Goal: Find specific page/section: Find specific page/section

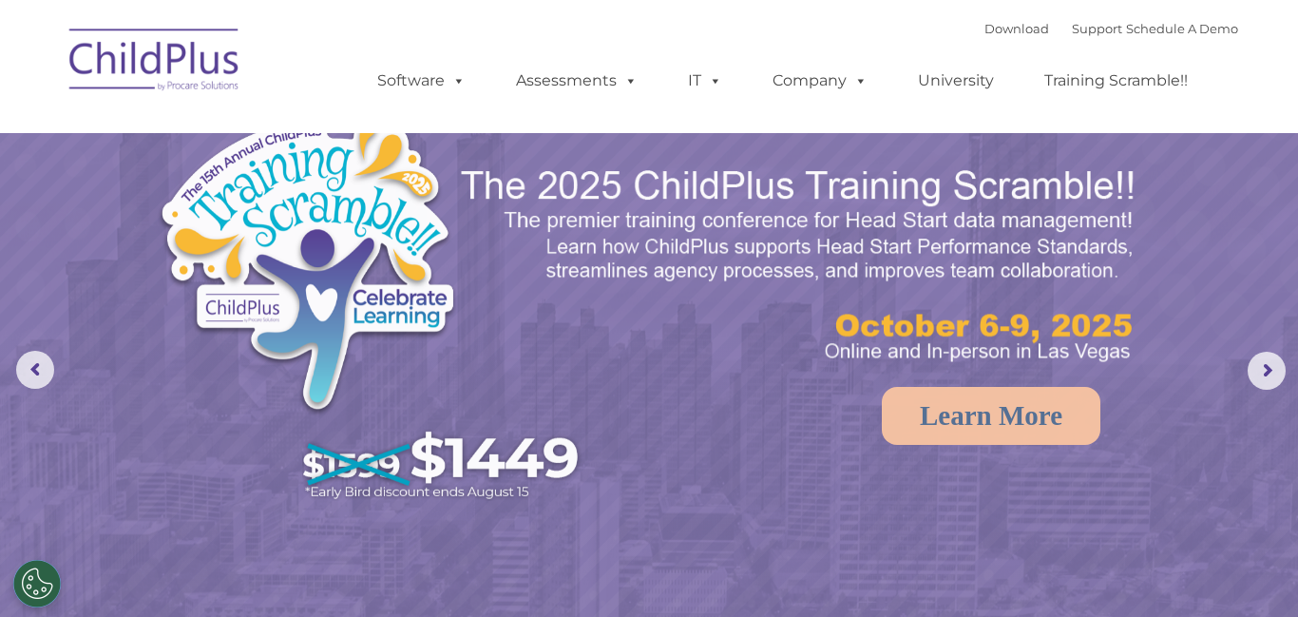
select select "MEDIUM"
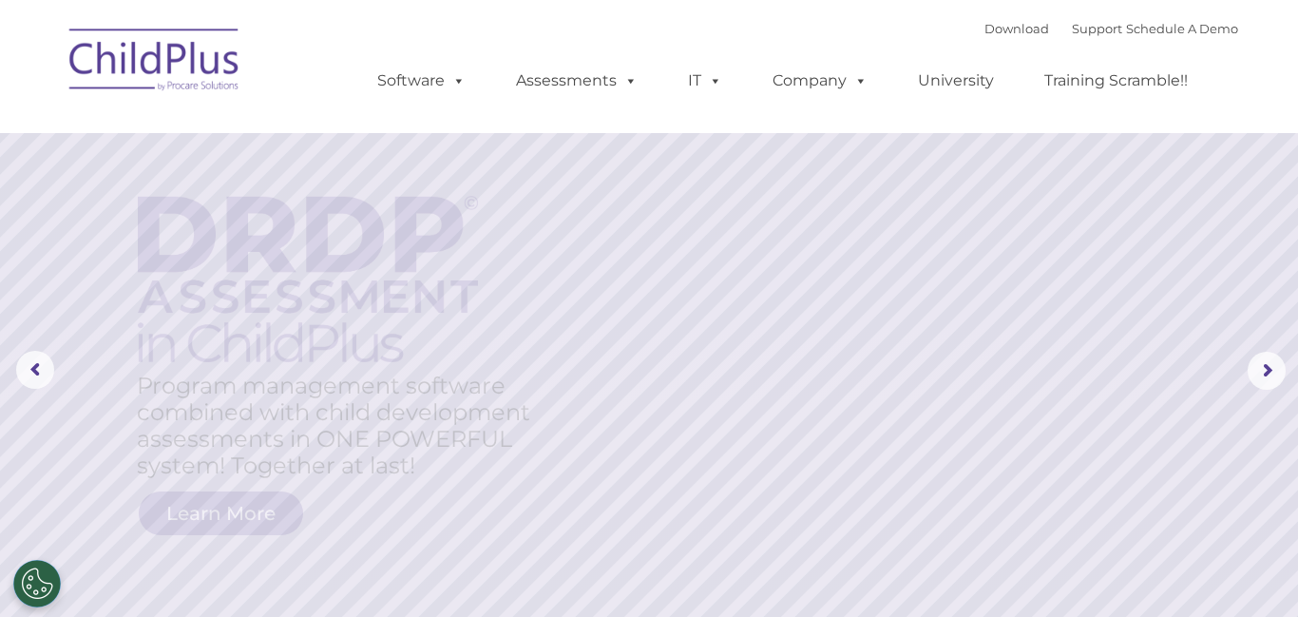
click at [158, 64] on img at bounding box center [155, 62] width 190 height 95
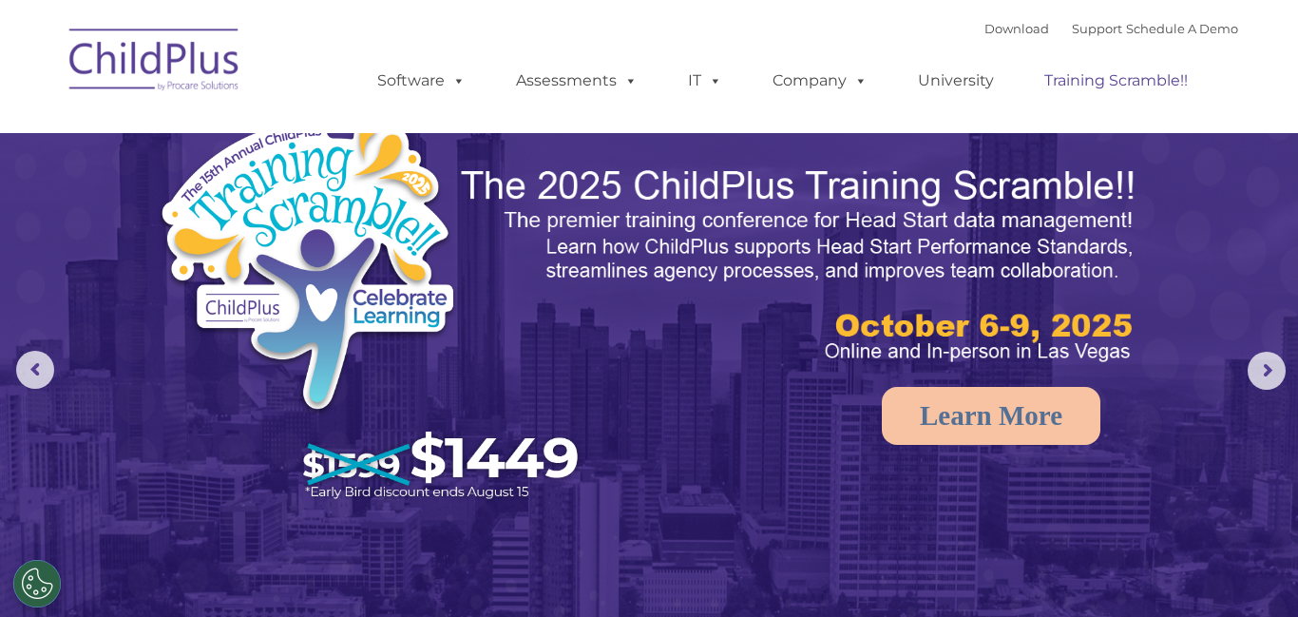
select select "MEDIUM"
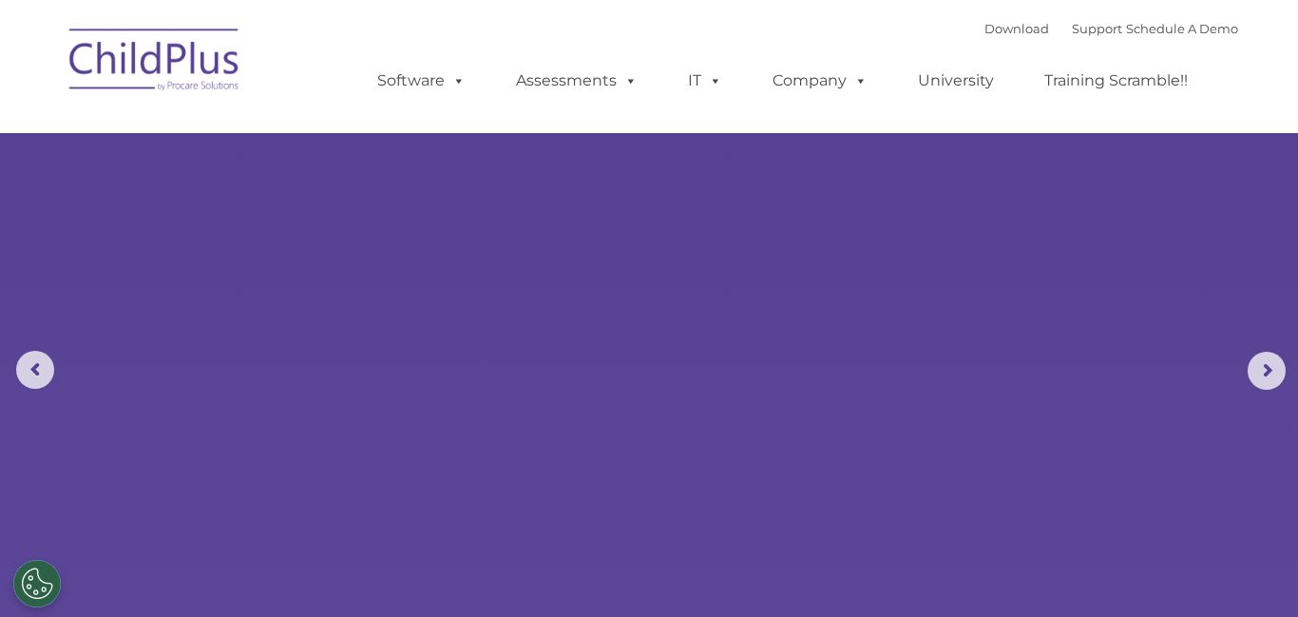
select select "MEDIUM"
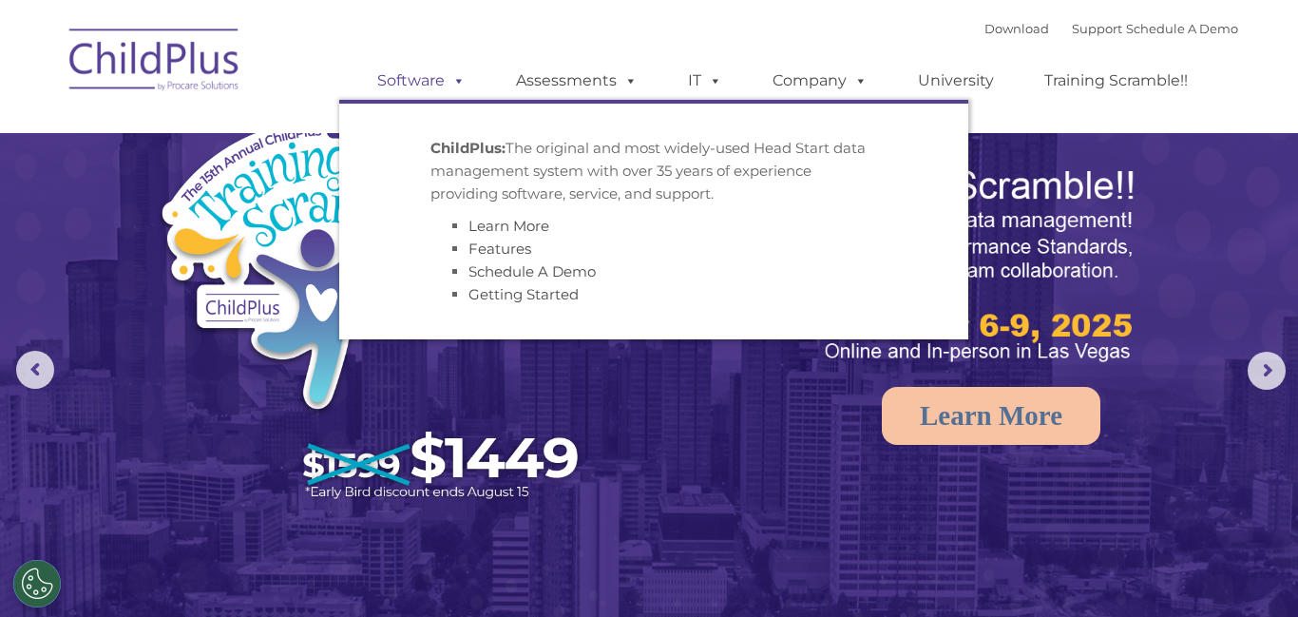
click at [431, 79] on link "Software" at bounding box center [421, 81] width 126 height 38
